Goal: Information Seeking & Learning: Learn about a topic

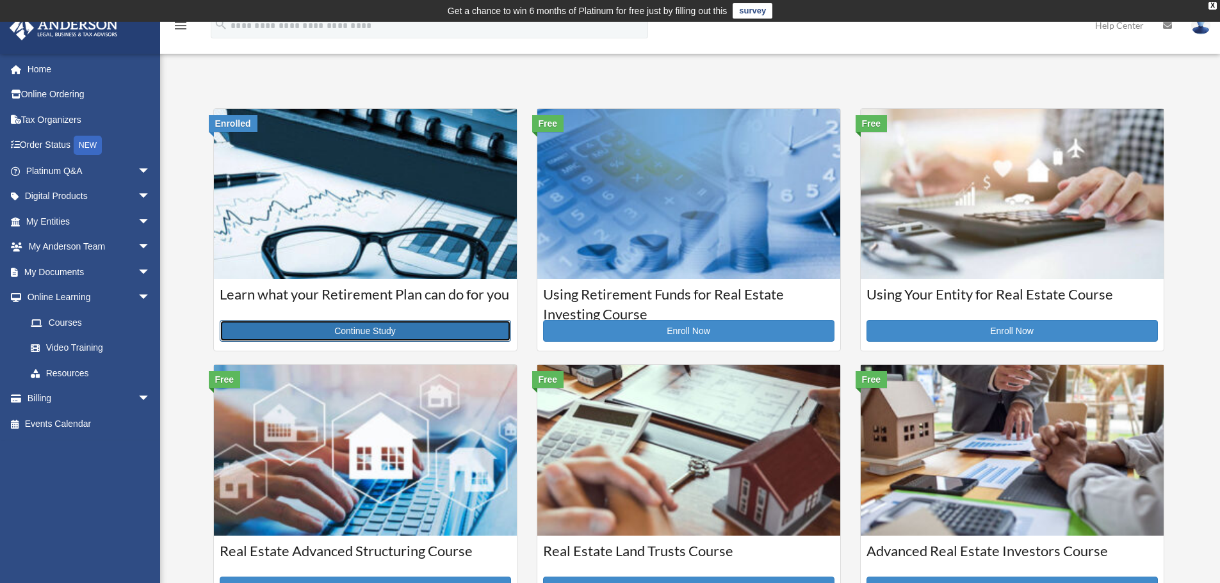
click at [332, 328] on link "Continue Study" at bounding box center [365, 331] width 291 height 22
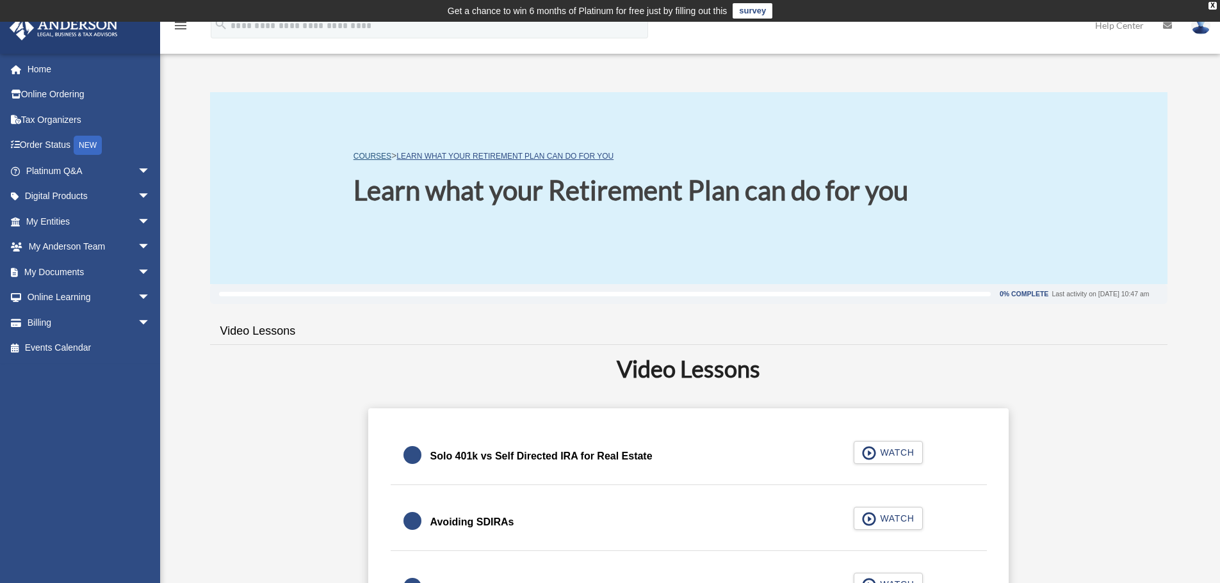
click at [374, 154] on link "COURSES" at bounding box center [373, 156] width 38 height 9
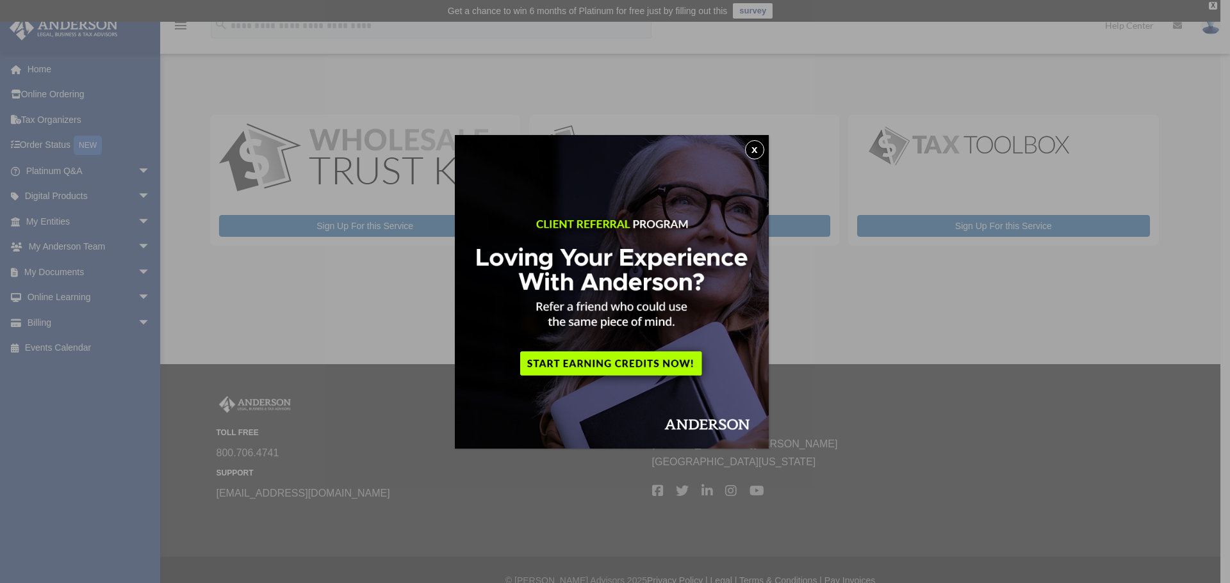
click at [755, 149] on button "x" at bounding box center [754, 149] width 19 height 19
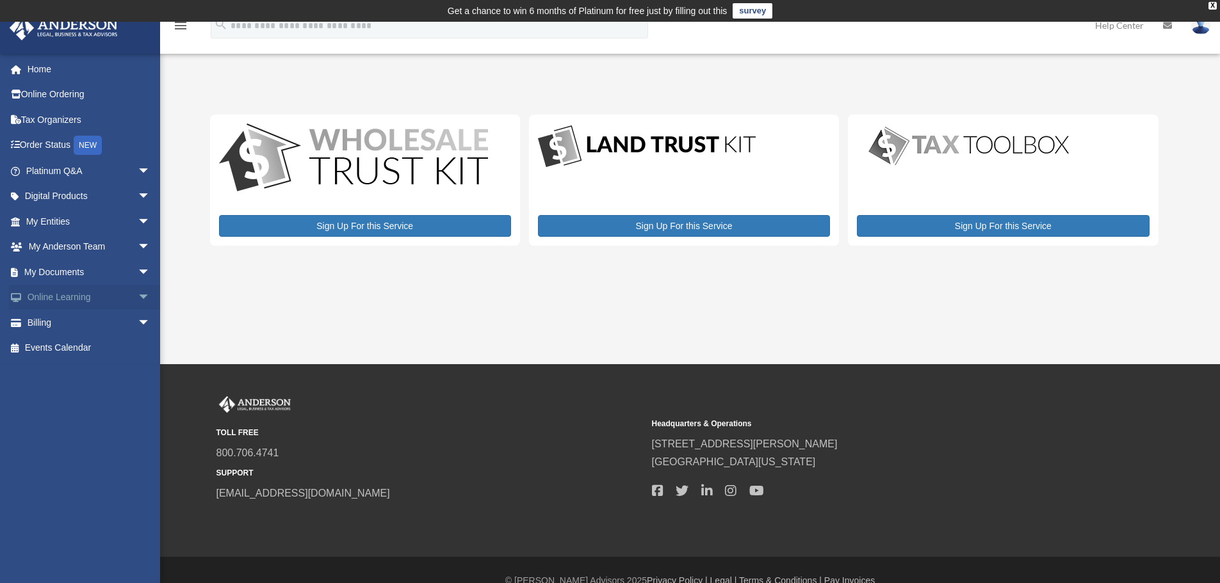
click at [69, 295] on link "Online Learning arrow_drop_down" at bounding box center [89, 298] width 161 height 26
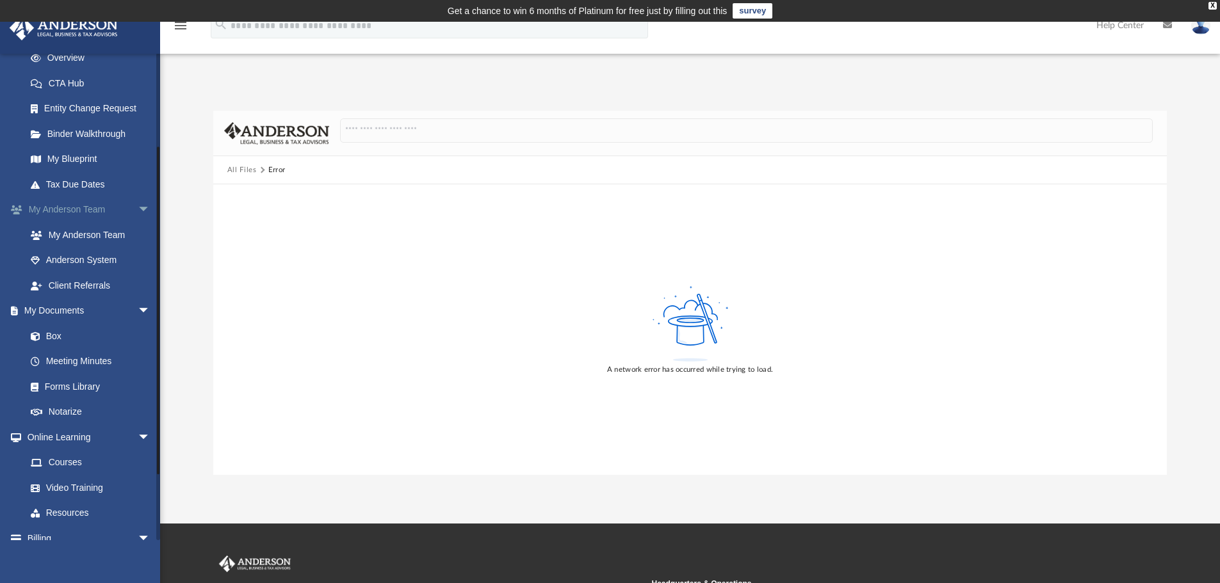
scroll to position [228, 0]
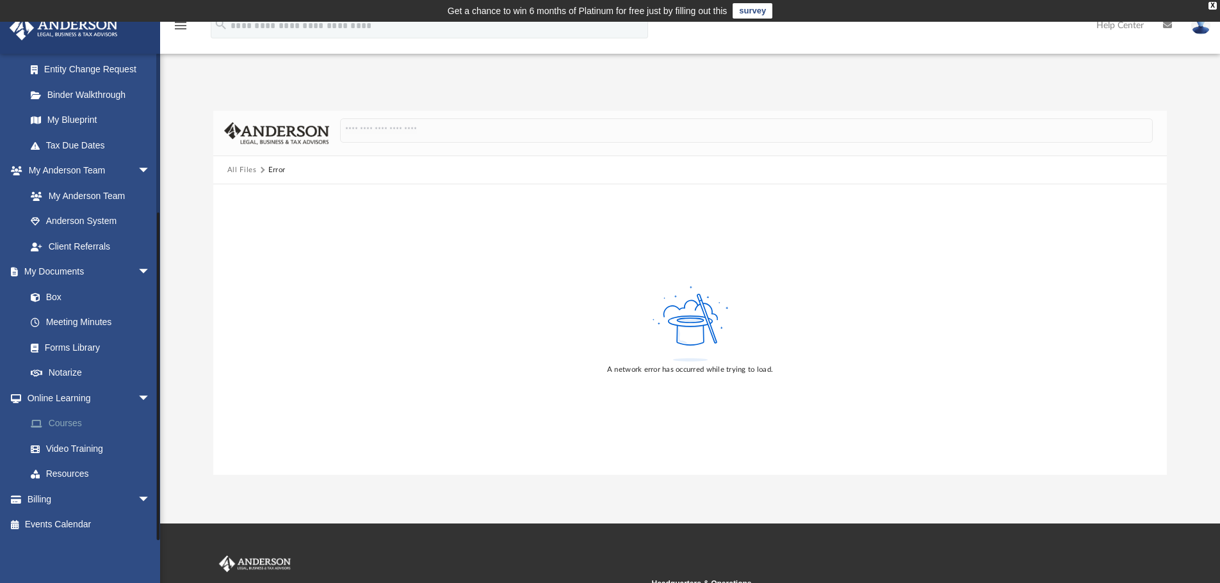
click at [69, 425] on link "Courses" at bounding box center [94, 424] width 152 height 26
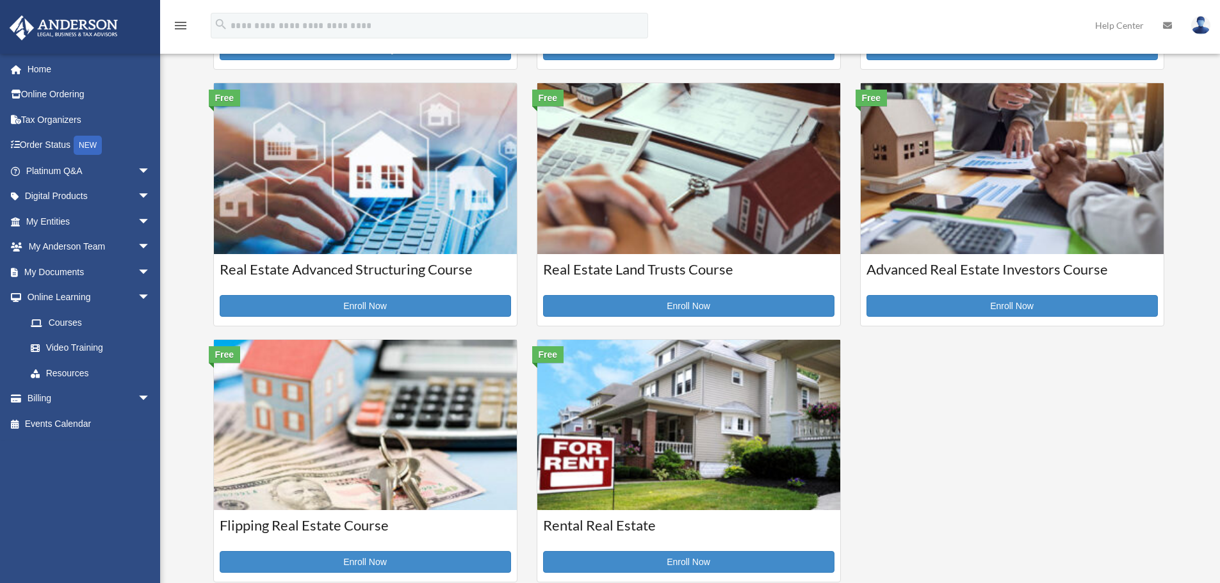
scroll to position [384, 0]
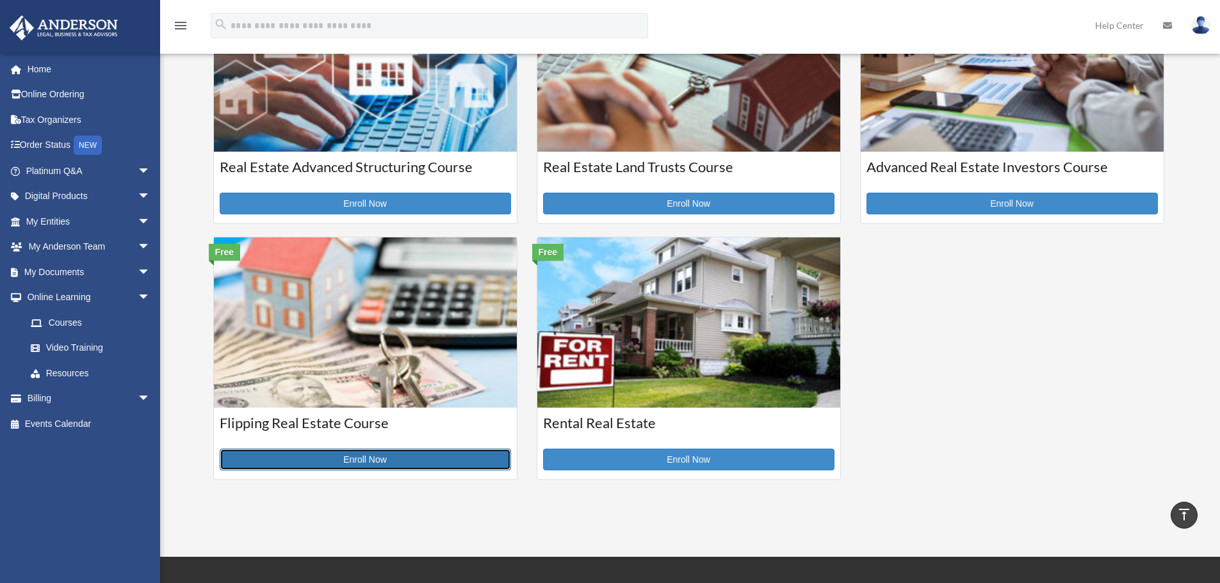
click at [362, 459] on link "Enroll Now" at bounding box center [365, 460] width 291 height 22
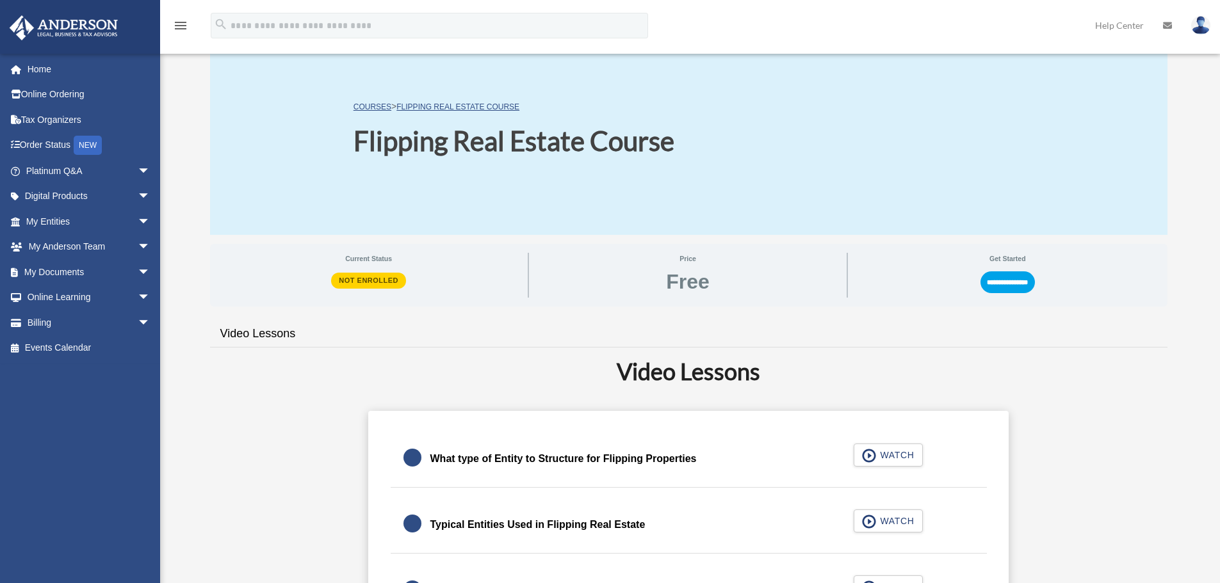
scroll to position [64, 0]
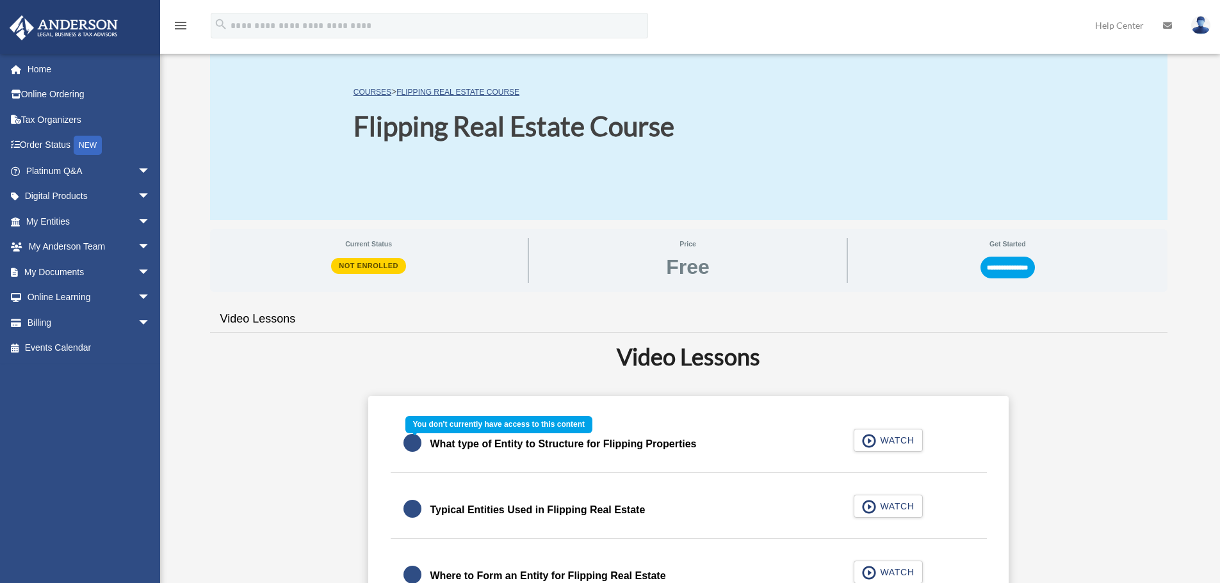
click at [873, 442] on div "What type of Entity to Structure for Flipping Properties WATCH" at bounding box center [689, 444] width 628 height 57
click at [993, 272] on input "**********" at bounding box center [1007, 268] width 54 height 22
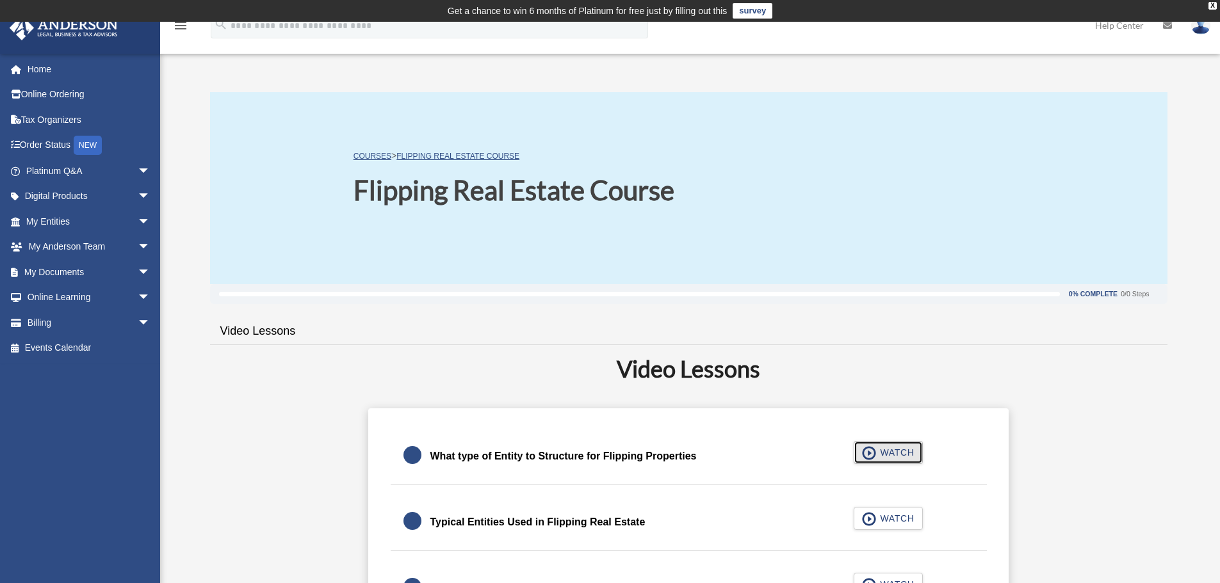
click at [866, 453] on span "button" at bounding box center [869, 453] width 15 height 14
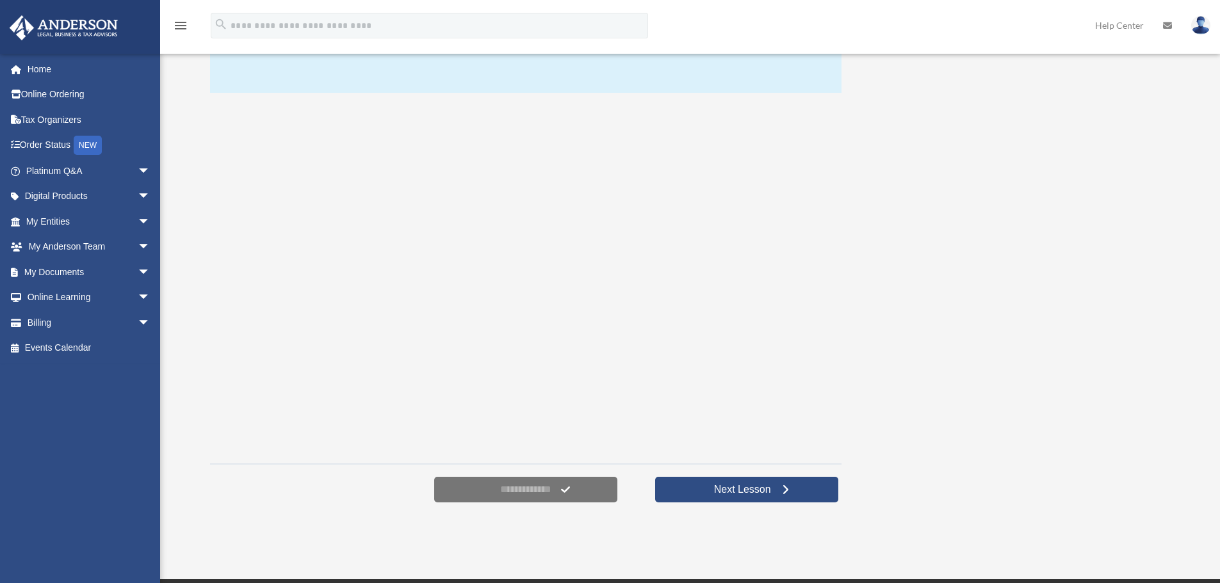
scroll to position [192, 0]
click at [786, 490] on span at bounding box center [787, 489] width 9 height 9
